Goal: Task Accomplishment & Management: Complete application form

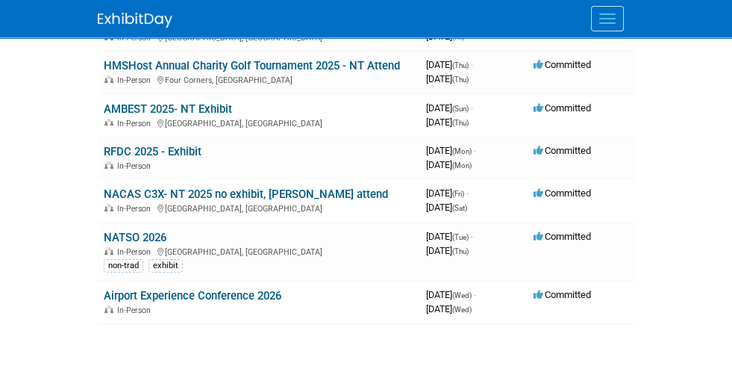
scroll to position [281, 0]
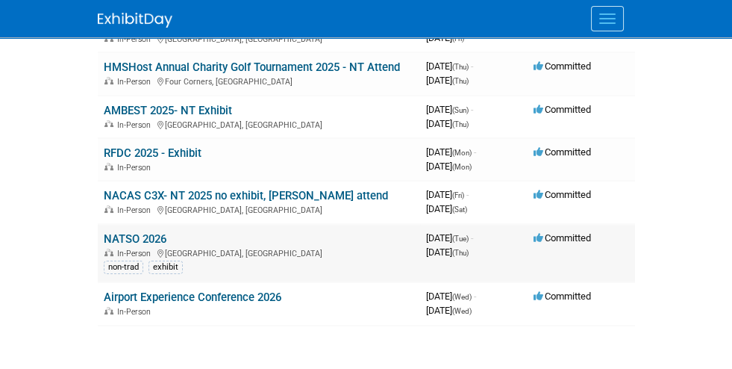
click at [104, 240] on link "NATSO 2026" at bounding box center [135, 238] width 63 height 13
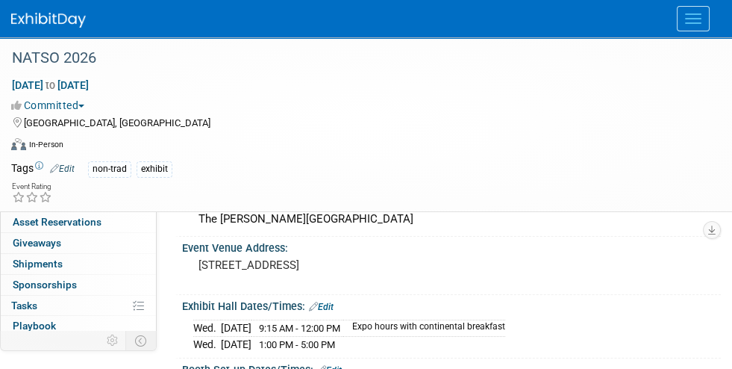
click at [47, 138] on span "Event Information" at bounding box center [55, 139] width 84 height 12
click at [22, 160] on span "Booth" at bounding box center [36, 160] width 46 height 12
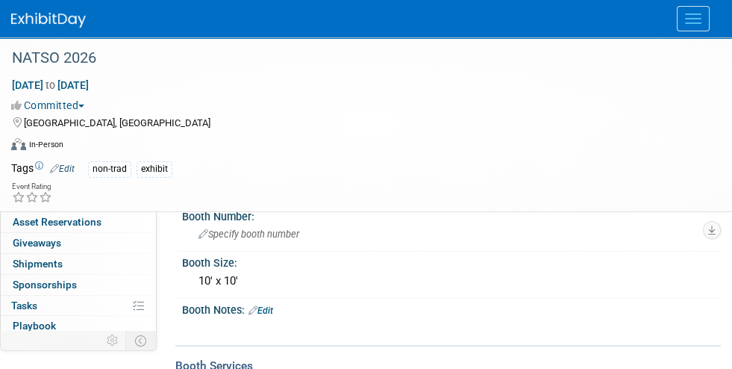
click at [26, 179] on span "Staff 0" at bounding box center [24, 181] width 22 height 12
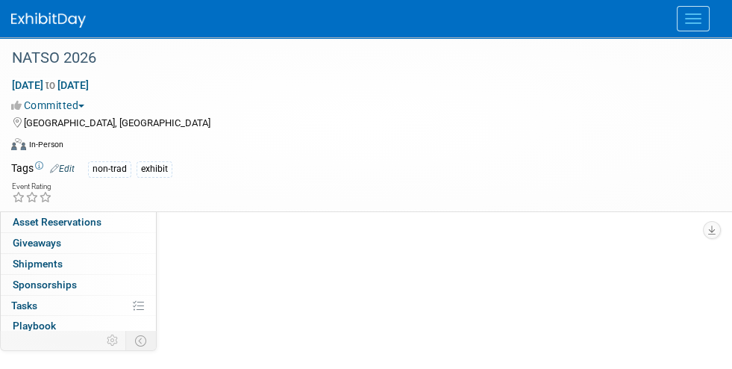
click at [690, 24] on button "Menu" at bounding box center [693, 18] width 33 height 25
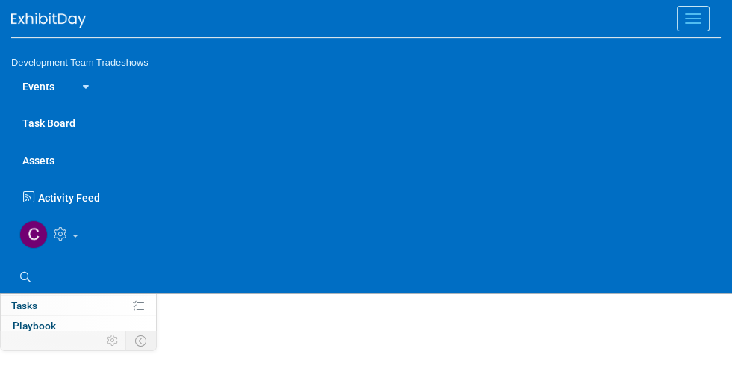
click at [690, 24] on button "Menu" at bounding box center [693, 18] width 33 height 25
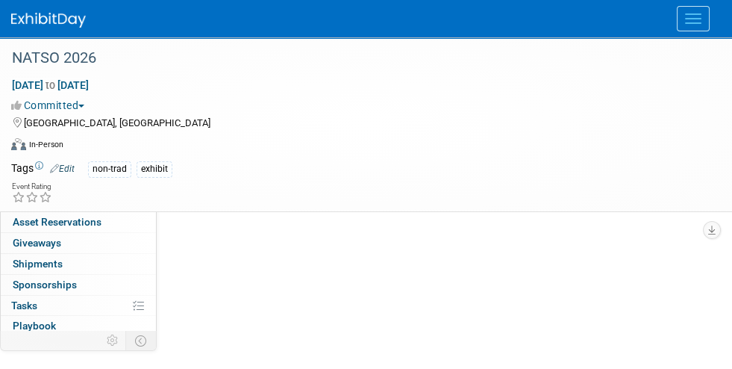
click at [61, 134] on span "Event Information" at bounding box center [55, 139] width 84 height 12
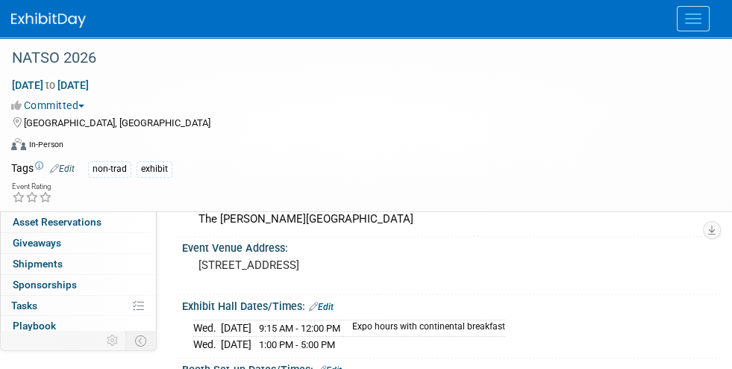
click at [43, 17] on img at bounding box center [48, 20] width 75 height 15
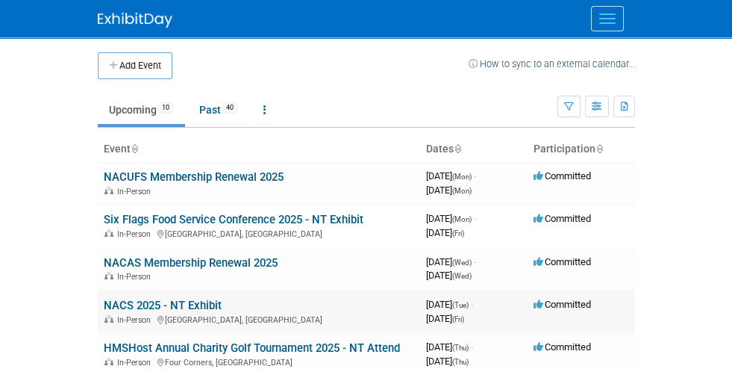
click at [107, 304] on link "NACS 2025 - NT Exhibit" at bounding box center [163, 305] width 118 height 13
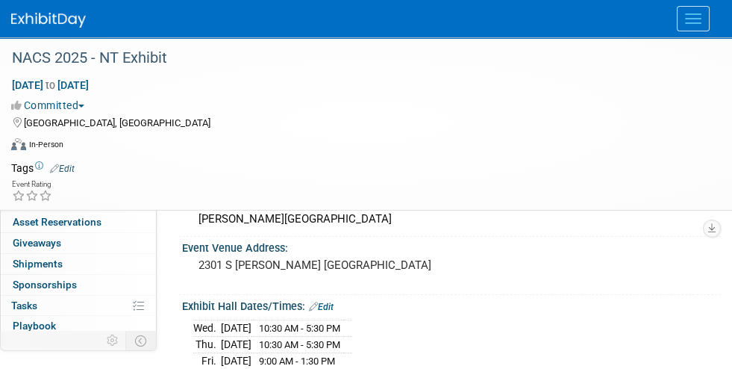
click at [49, 22] on img at bounding box center [48, 20] width 75 height 15
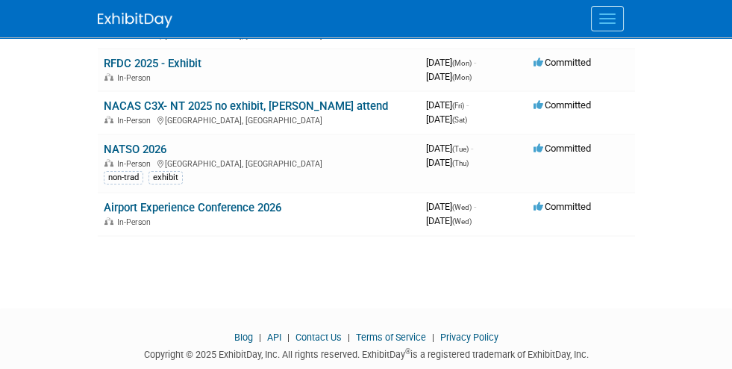
scroll to position [370, 0]
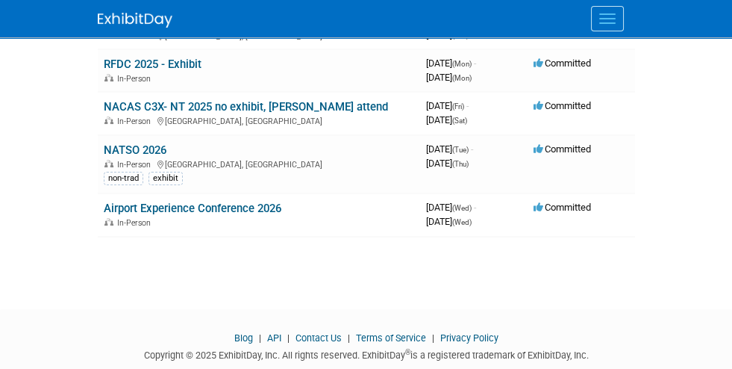
click at [616, 18] on span "Menu" at bounding box center [607, 18] width 16 height 1
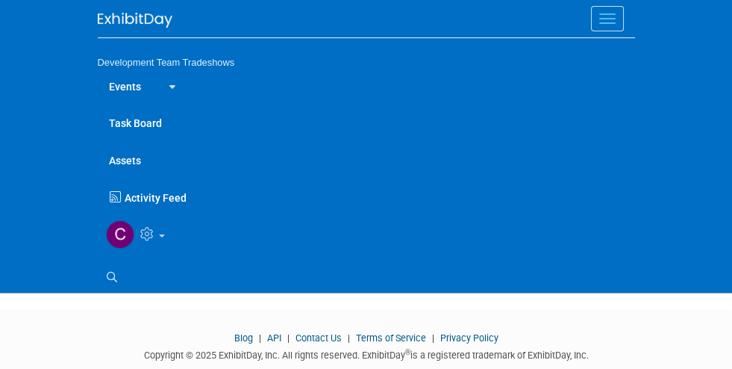
click at [98, 20] on img at bounding box center [135, 20] width 75 height 15
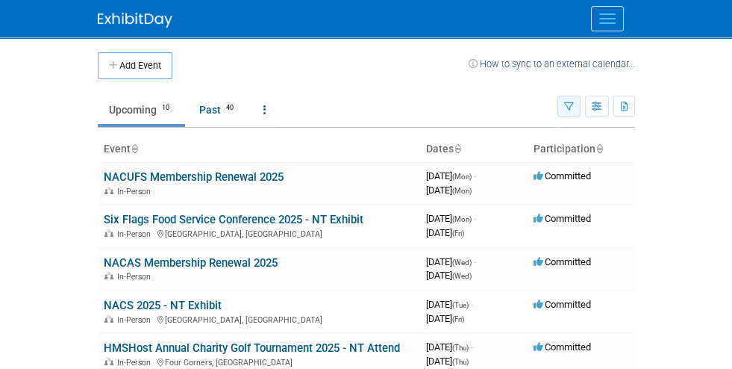
click at [574, 107] on icon "button" at bounding box center [569, 107] width 10 height 10
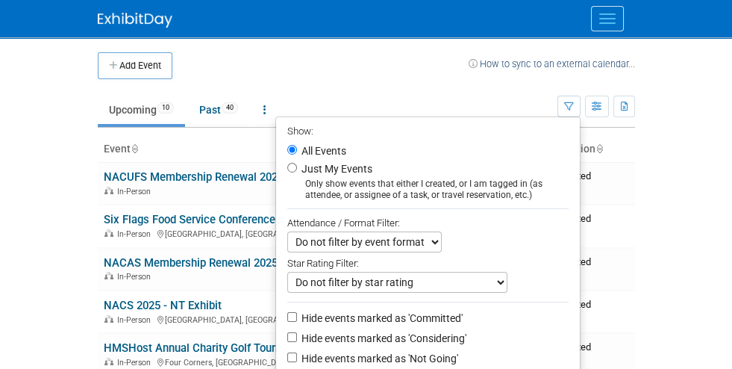
click at [470, 81] on td "Upcoming 10 Past 40 All Events 50 Past and Upcoming Grouped Annually Events gro…" at bounding box center [328, 103] width 460 height 49
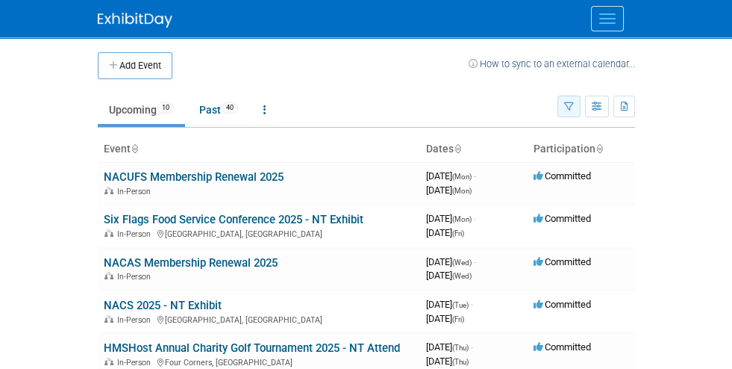
click at [574, 107] on icon "button" at bounding box center [569, 107] width 10 height 10
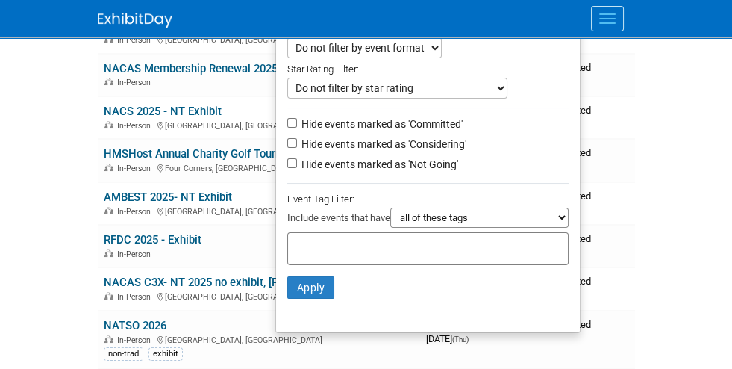
scroll to position [195, 0]
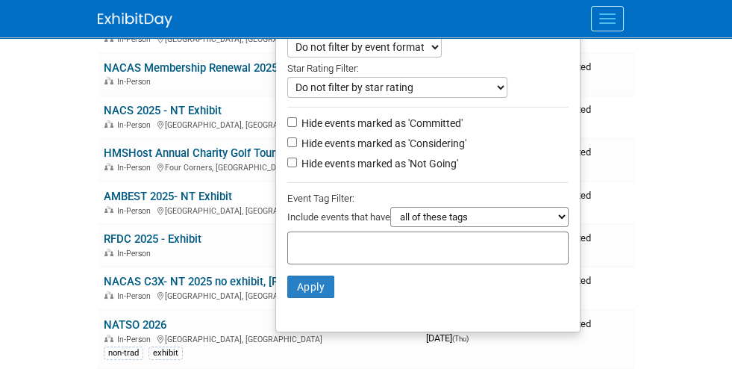
click at [569, 214] on select "all of these tags any one of these tags only and exactly these specific tags" at bounding box center [479, 217] width 178 height 20
click at [635, 231] on td "Committed" at bounding box center [581, 245] width 107 height 43
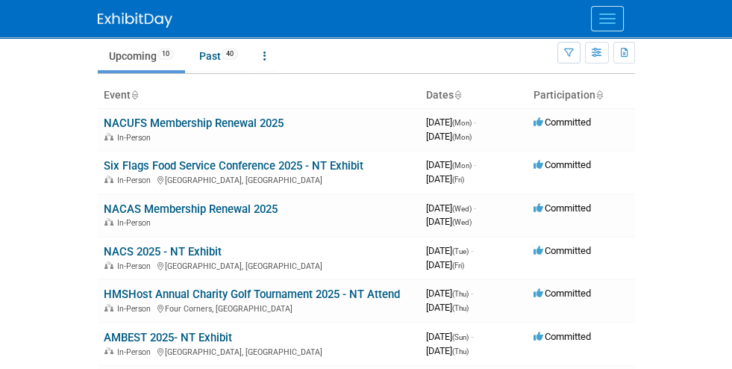
scroll to position [0, 0]
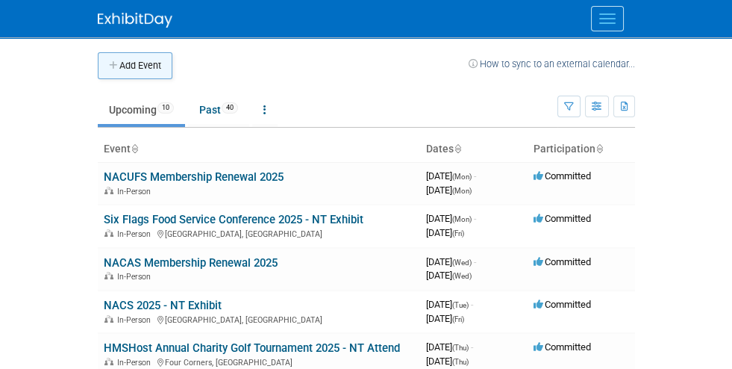
click at [98, 65] on button "Add Event" at bounding box center [135, 65] width 75 height 27
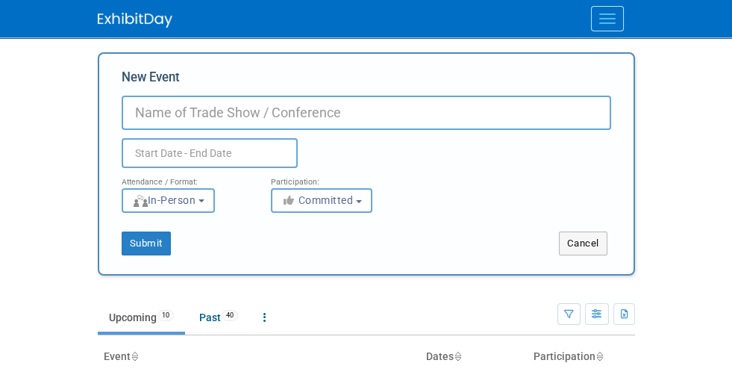
type input "p"
type input "P66 Bring The Go 2026"
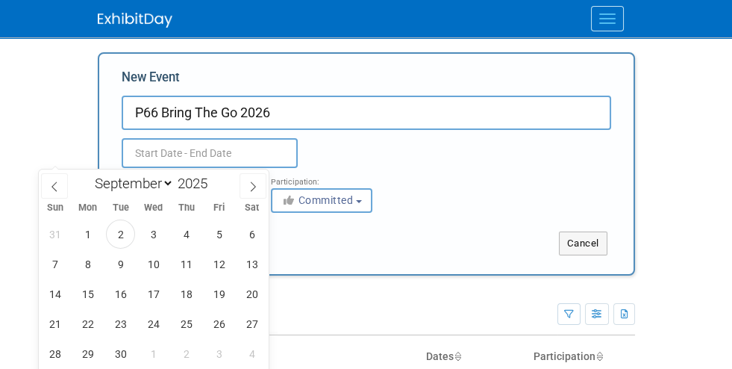
click at [122, 149] on input "text" at bounding box center [210, 153] width 176 height 30
click at [166, 181] on select "January February March April May June July August September October November De…" at bounding box center [131, 183] width 86 height 19
select select "4"
click at [88, 174] on select "January February March April May June July August September October November De…" at bounding box center [131, 183] width 86 height 19
click at [214, 178] on span at bounding box center [213, 179] width 10 height 9
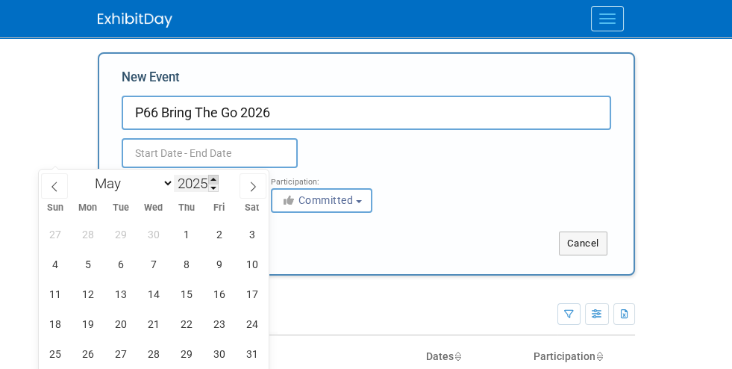
type input "2026"
click at [124, 346] on span "26" at bounding box center [120, 353] width 29 height 29
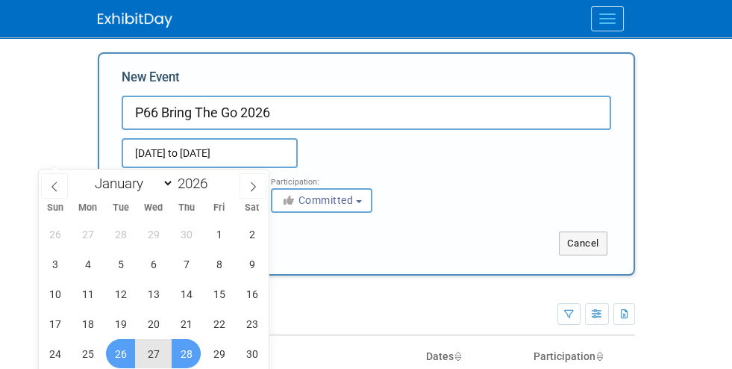
click at [191, 343] on span "28" at bounding box center [186, 353] width 29 height 29
type input "May 26, 2026 to May 28, 2026"
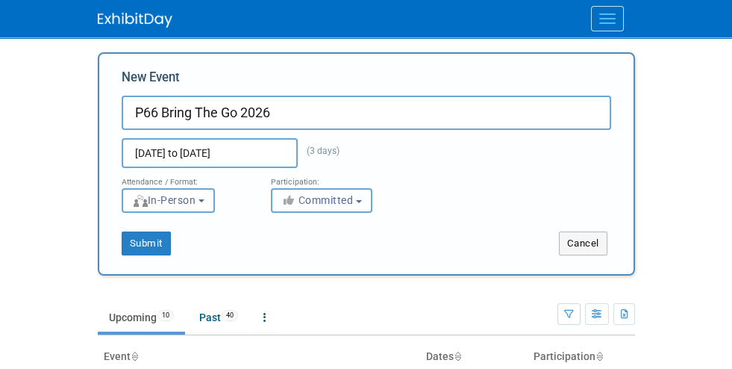
click at [282, 196] on button "Committed" at bounding box center [322, 200] width 102 height 25
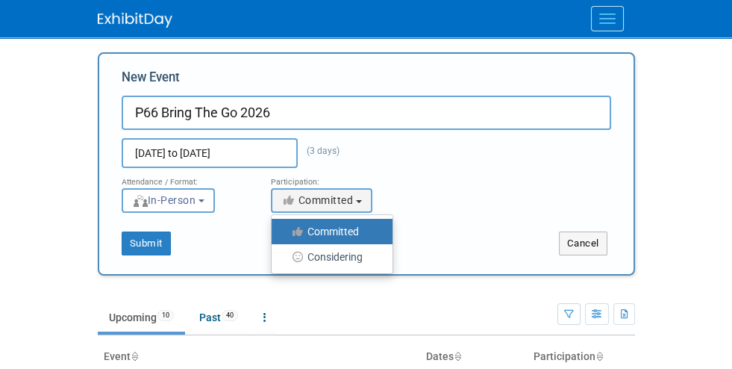
click at [279, 257] on label "Considering" at bounding box center [328, 256] width 99 height 19
click at [275, 257] on input "Considering" at bounding box center [280, 257] width 10 height 10
select select "2"
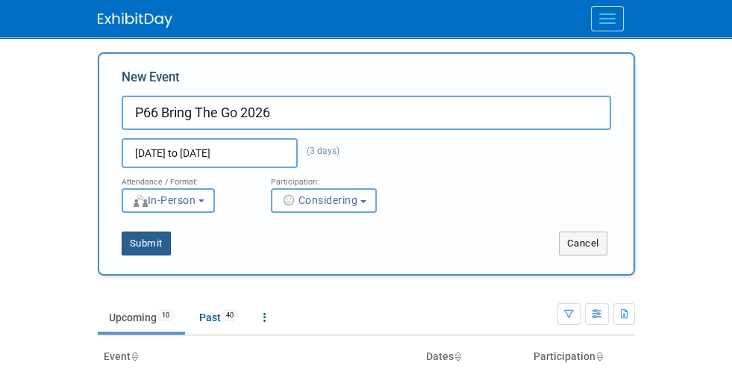
click at [122, 243] on button "Submit" at bounding box center [146, 243] width 49 height 24
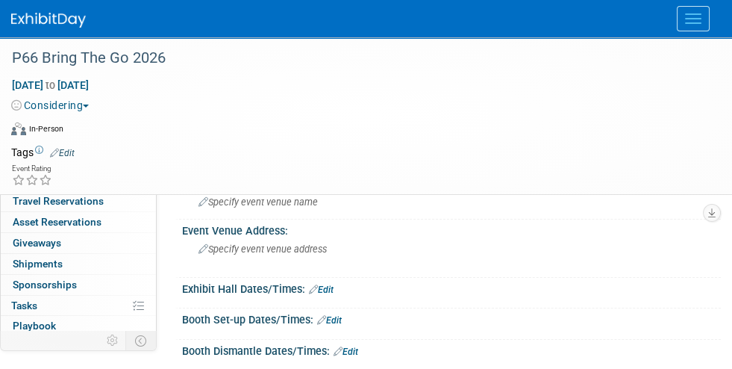
click at [60, 148] on link "Edit" at bounding box center [62, 153] width 25 height 10
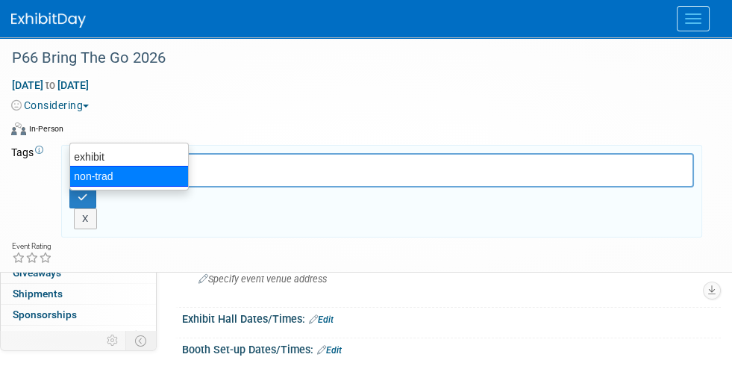
click at [90, 176] on div "non-trad" at bounding box center [128, 176] width 119 height 21
type input "non-trad"
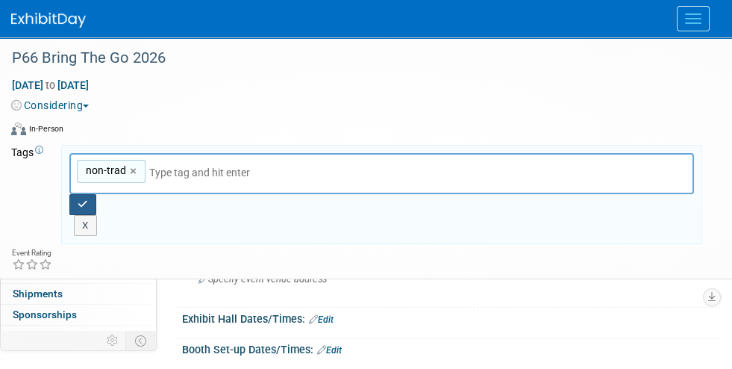
click at [88, 199] on icon "button" at bounding box center [83, 204] width 10 height 10
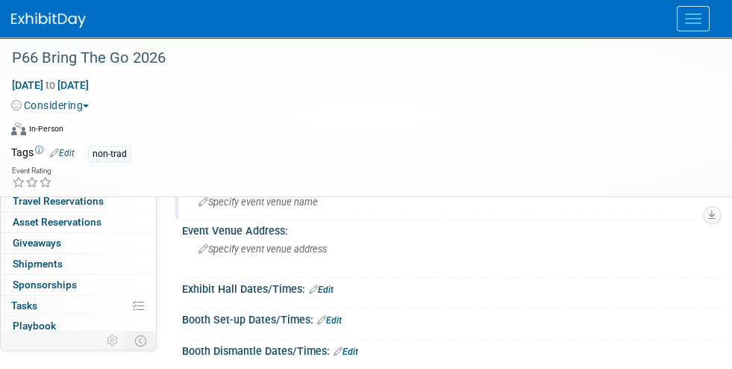
click at [252, 201] on span "Specify event venue name" at bounding box center [258, 201] width 119 height 11
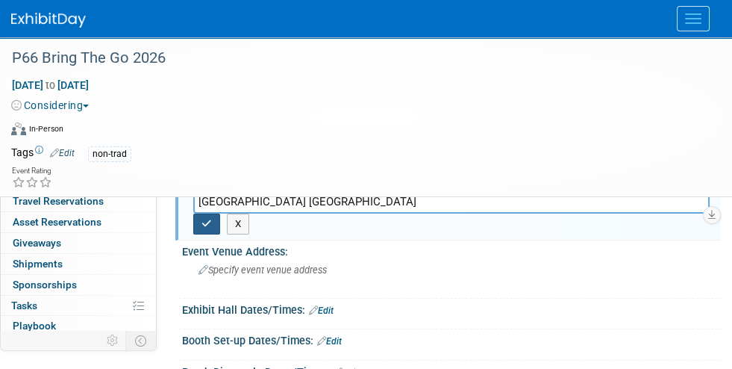
type input "ARIA Resort & Casino Las Vegas"
click at [212, 219] on icon "button" at bounding box center [207, 224] width 10 height 10
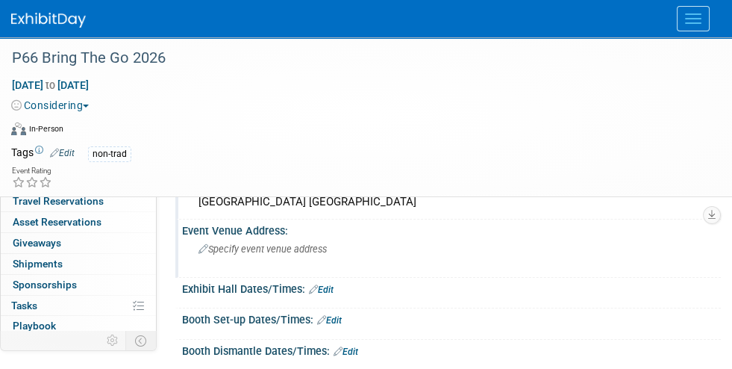
click at [199, 249] on icon at bounding box center [204, 250] width 10 height 10
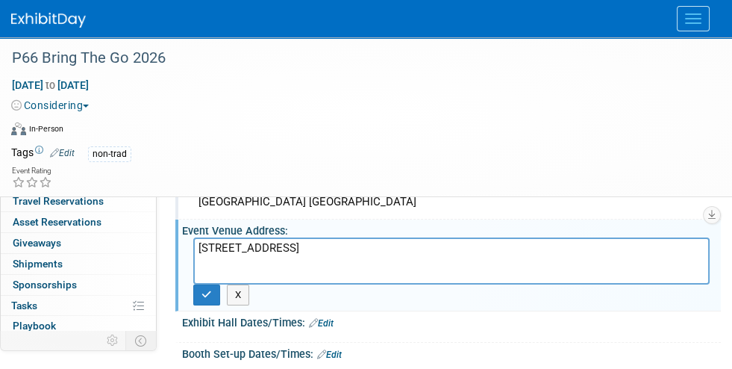
click at [198, 260] on textarea "3730 S Las Vegas Blvd Las Vegas, NV 89158" at bounding box center [451, 260] width 517 height 47
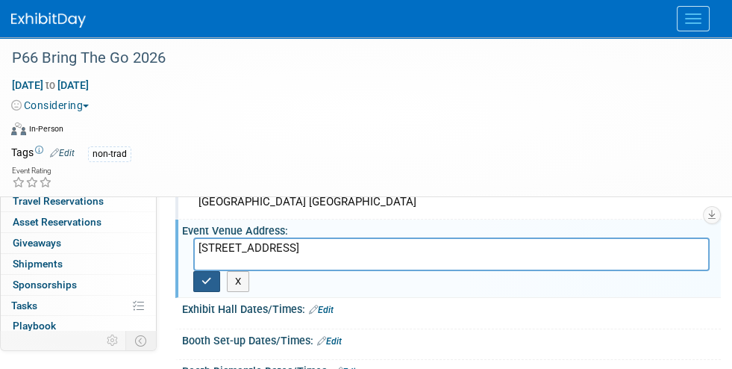
type textarea "3730 S Las Vegas Blvd Las Vegas, NV 89158"
click at [212, 276] on icon "button" at bounding box center [207, 281] width 10 height 10
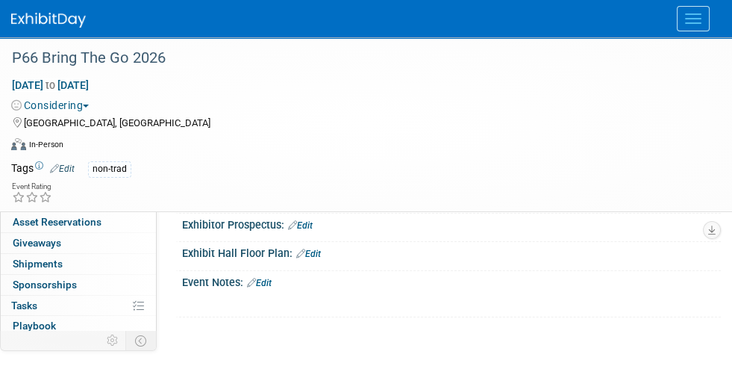
scroll to position [160, 0]
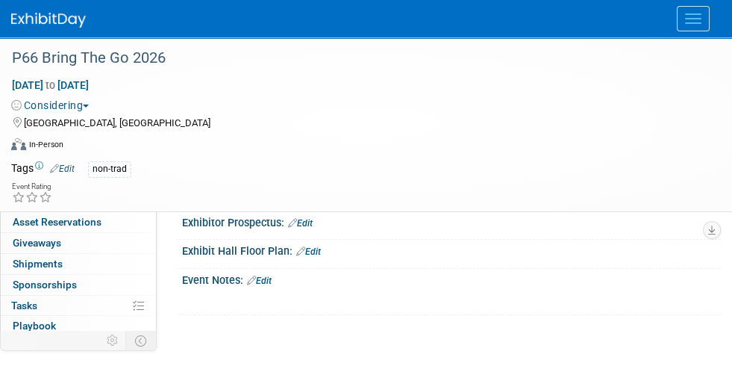
click at [309, 218] on link "Edit" at bounding box center [300, 223] width 25 height 10
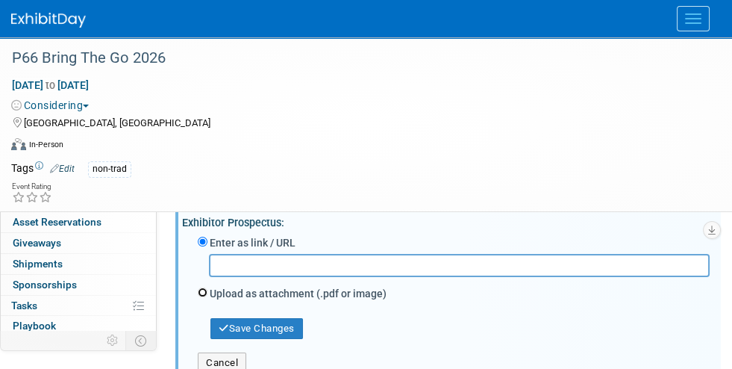
click at [203, 287] on input "Upload as attachment (.pdf or image)" at bounding box center [203, 292] width 10 height 10
radio input "true"
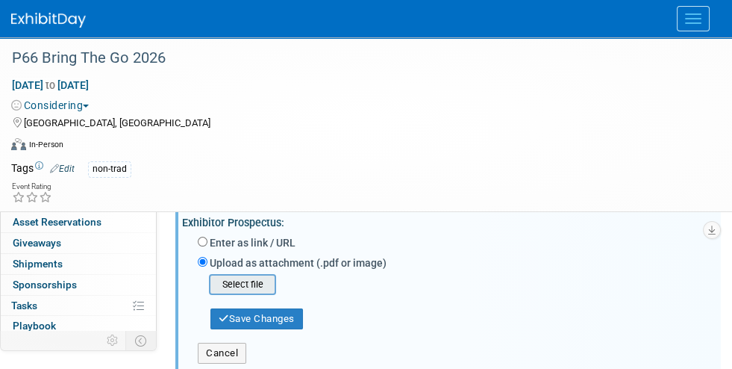
click at [252, 278] on input "file" at bounding box center [186, 284] width 178 height 18
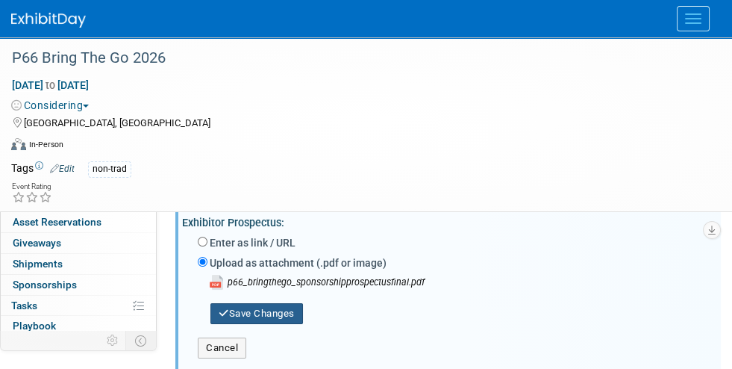
click at [246, 311] on button "Save Changes" at bounding box center [257, 313] width 93 height 21
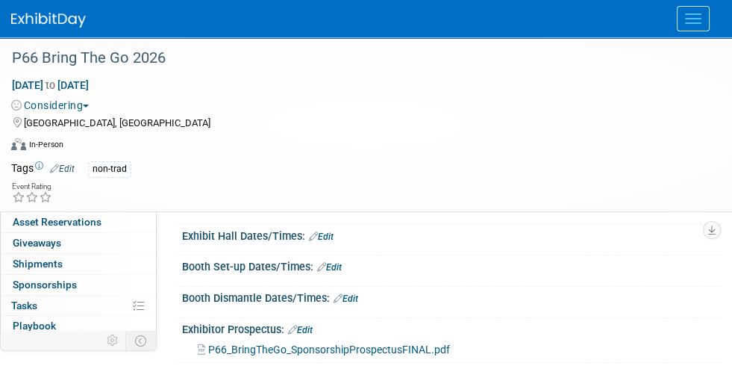
scroll to position [0, 0]
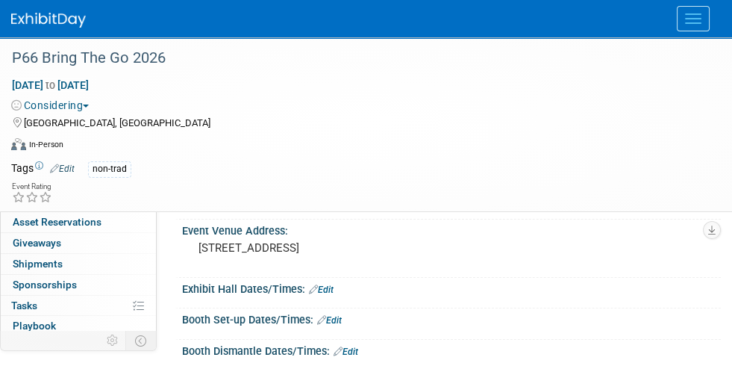
click at [65, 19] on img at bounding box center [48, 20] width 75 height 15
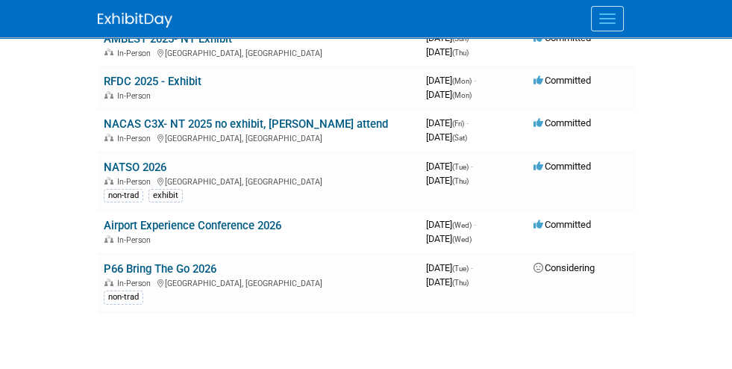
scroll to position [351, 0]
